Goal: Book appointment/travel/reservation

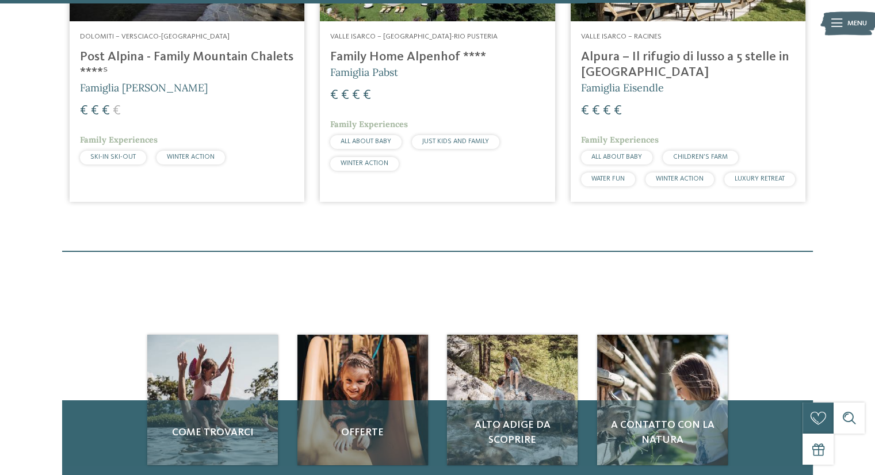
scroll to position [1956, 0]
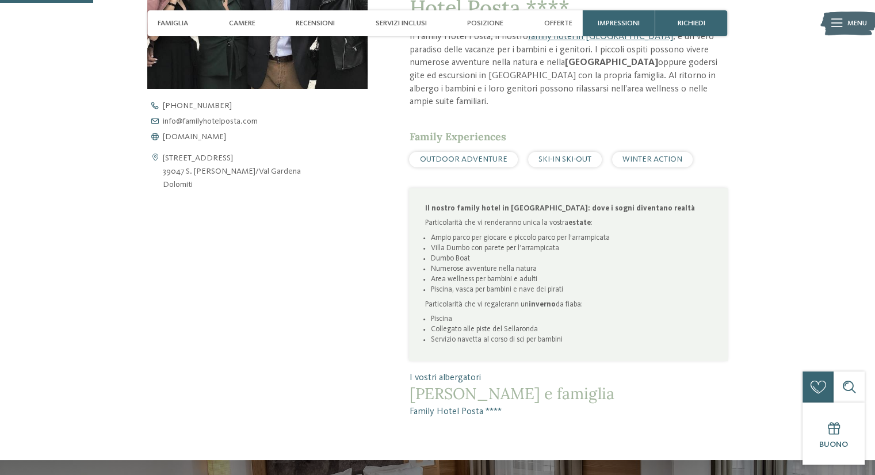
scroll to position [173, 0]
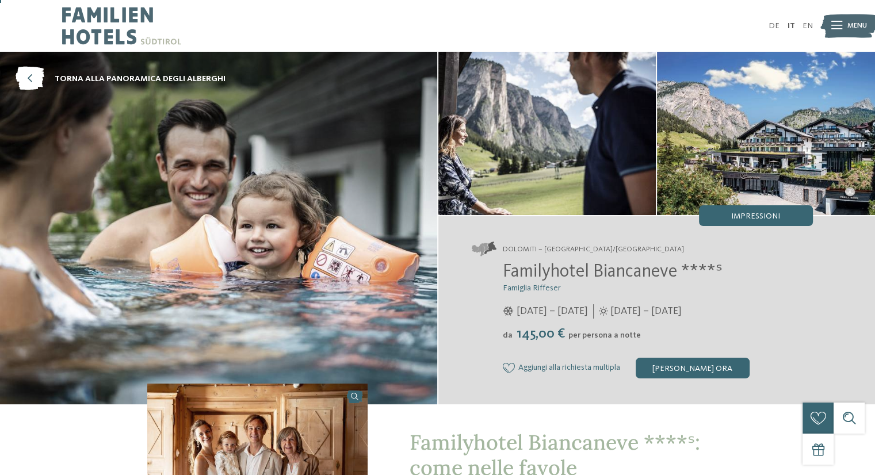
scroll to position [230, 0]
